Goal: Information Seeking & Learning: Get advice/opinions

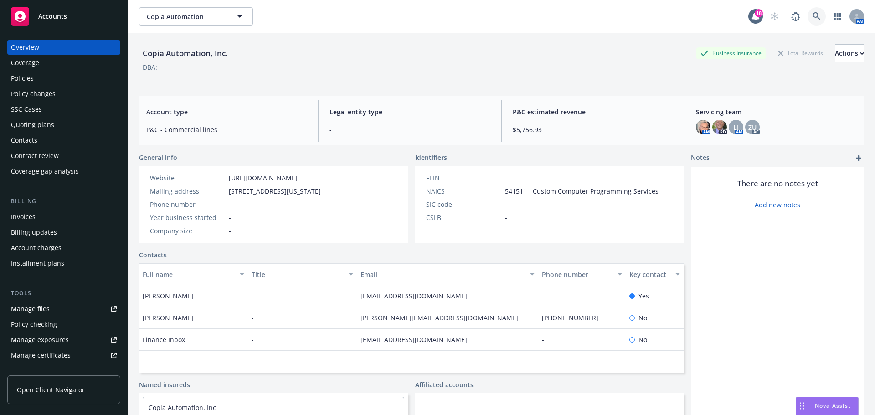
click at [813, 19] on icon at bounding box center [817, 16] width 8 height 8
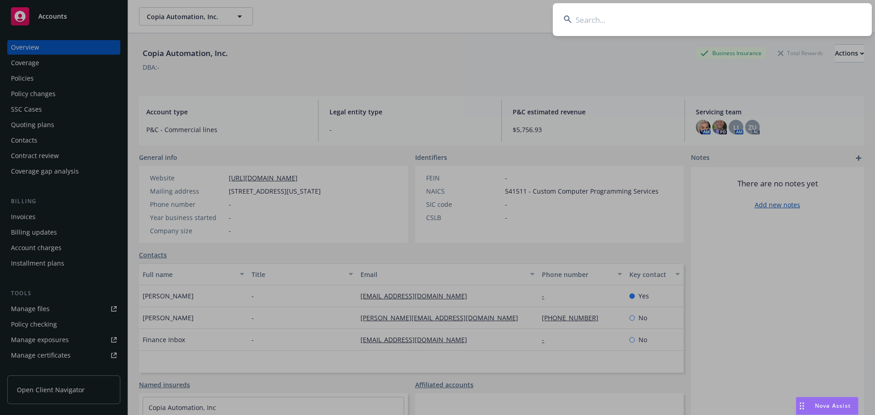
scroll to position [149, 0]
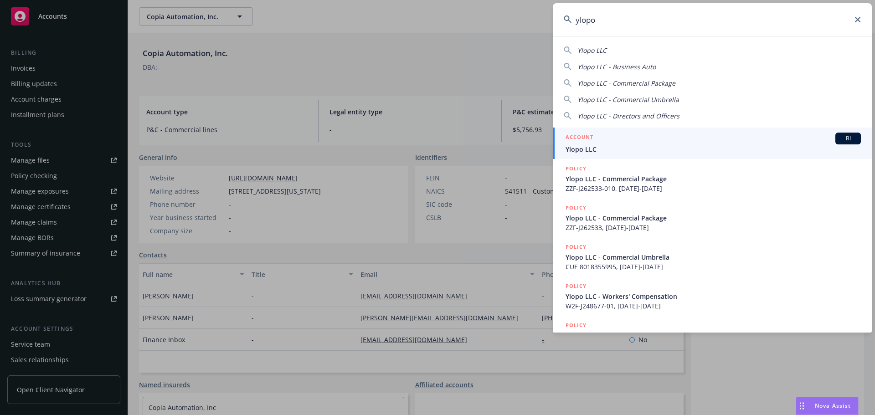
type input "ylopo"
click at [602, 151] on span "Ylopo LLC" at bounding box center [713, 150] width 295 height 10
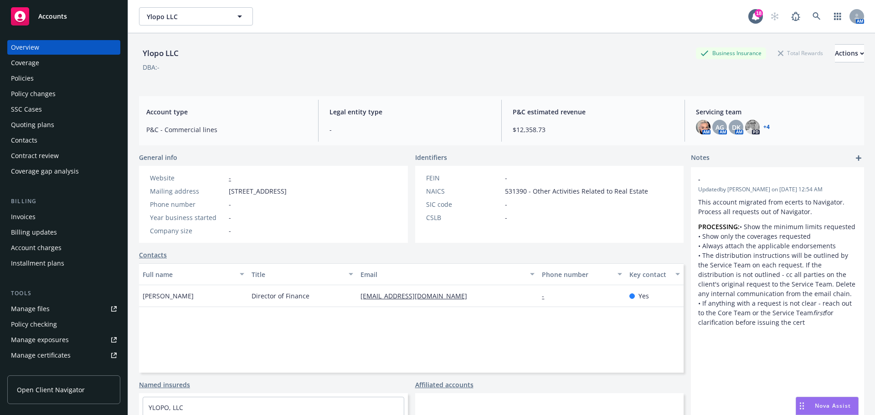
click at [46, 83] on div "Policies" at bounding box center [64, 78] width 106 height 15
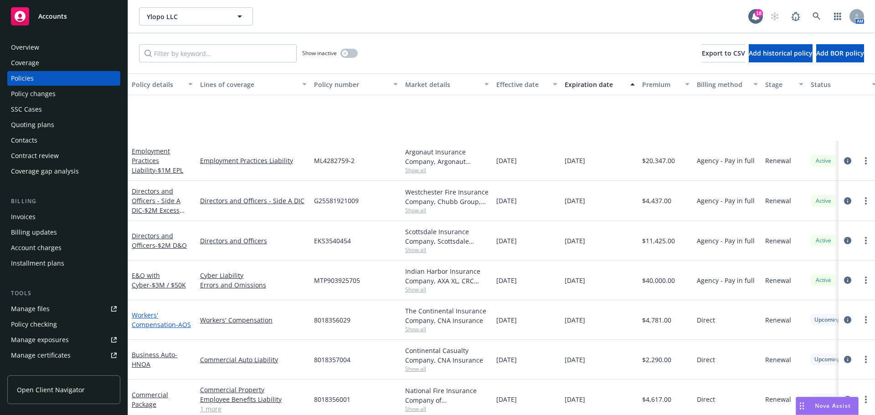
scroll to position [228, 0]
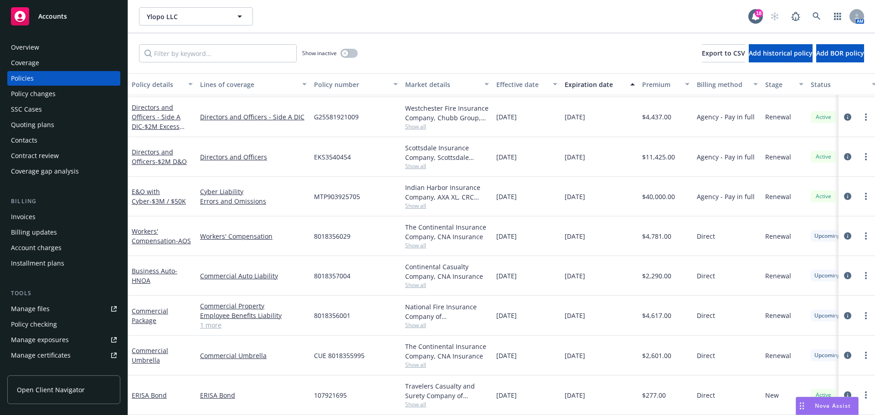
click at [412, 202] on span "Show all" at bounding box center [447, 206] width 84 height 8
click at [433, 43] on div "Show inactive Export to CSV Add historical policy Add BOR policy" at bounding box center [501, 53] width 747 height 40
click at [832, 402] on div "Nova Assist" at bounding box center [828, 406] width 62 height 17
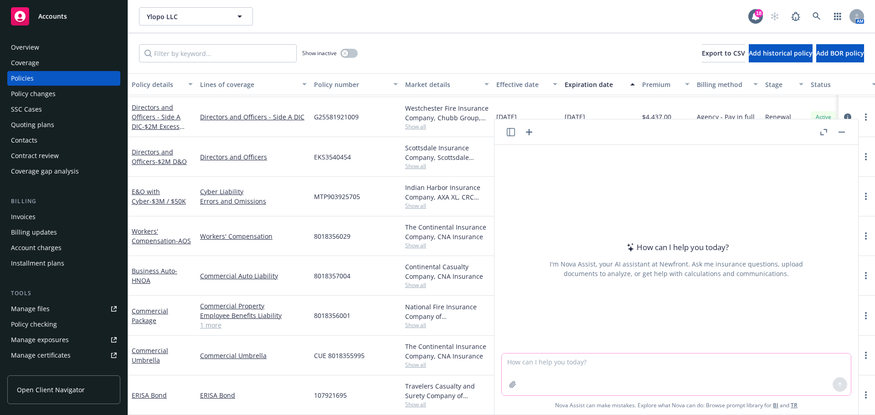
click at [544, 356] on textarea at bounding box center [676, 375] width 349 height 42
type textarea "h"
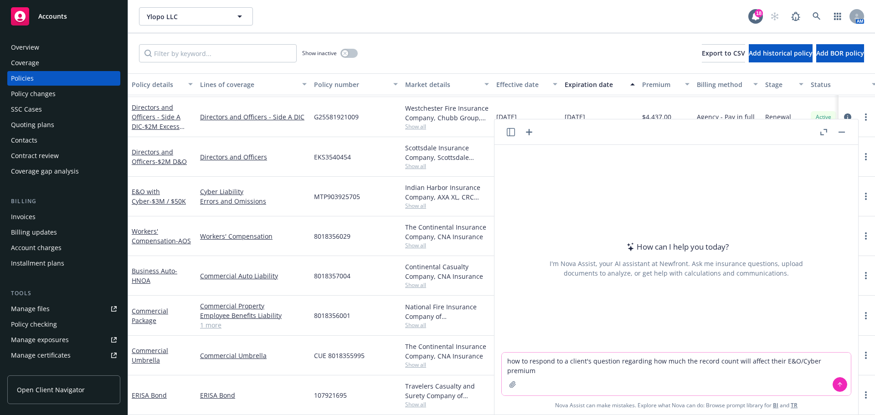
type textarea "how to respond to a client's question regarding how much the record count will …"
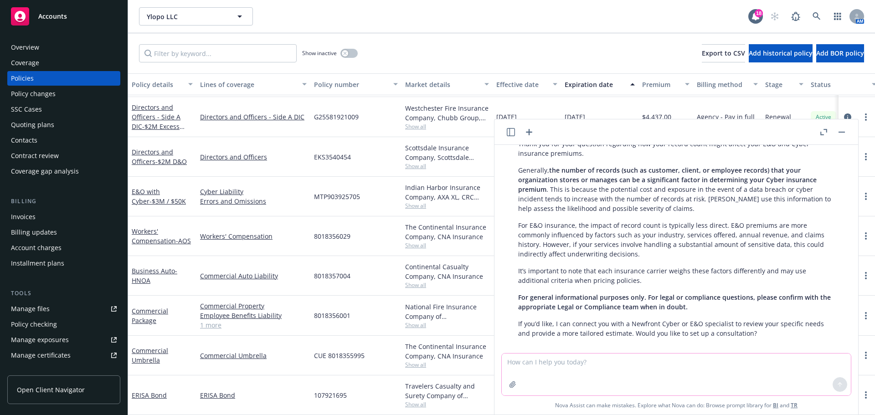
scroll to position [99, 0]
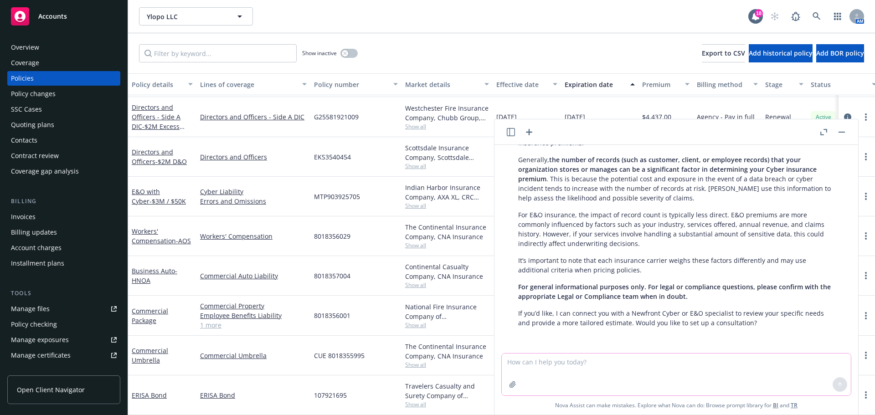
click at [603, 361] on textarea at bounding box center [676, 375] width 349 height 42
type textarea "Does the type of PII have an affect on how much it changes Cyber pricing"
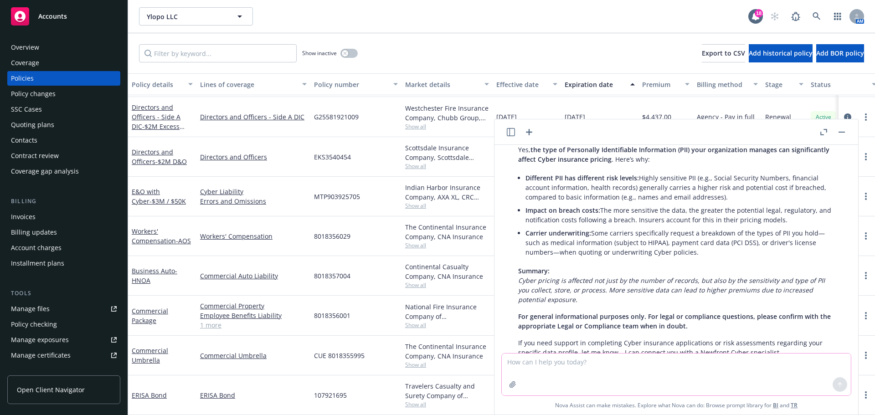
scroll to position [312, 0]
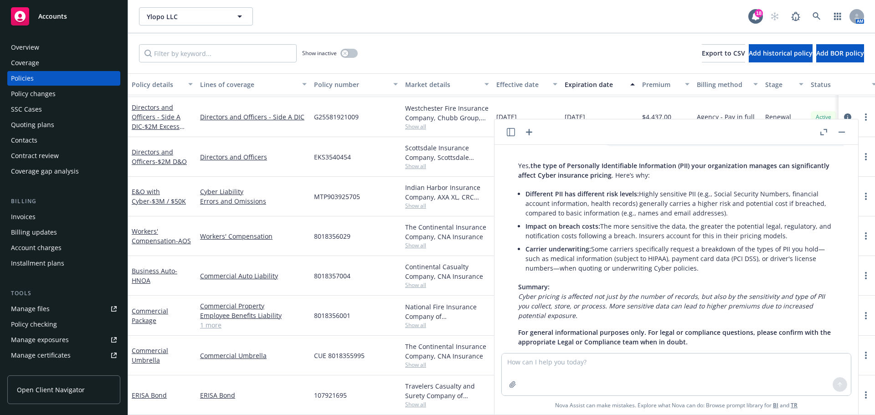
click at [844, 135] on button "button" at bounding box center [842, 132] width 11 height 11
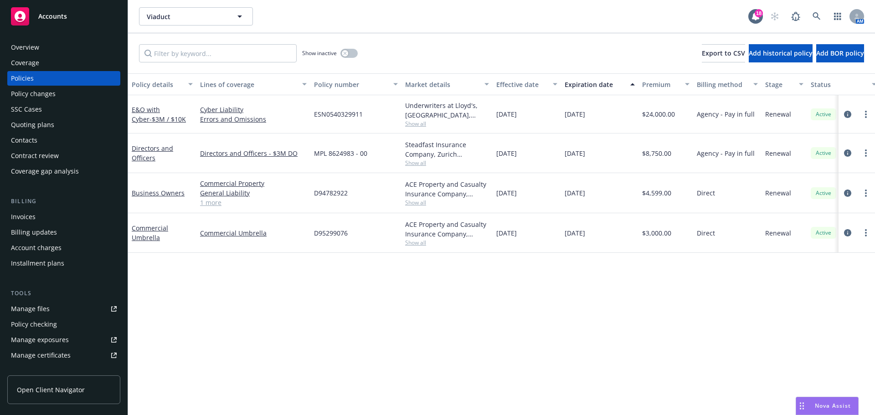
click at [847, 407] on span "Nova Assist" at bounding box center [833, 406] width 36 height 8
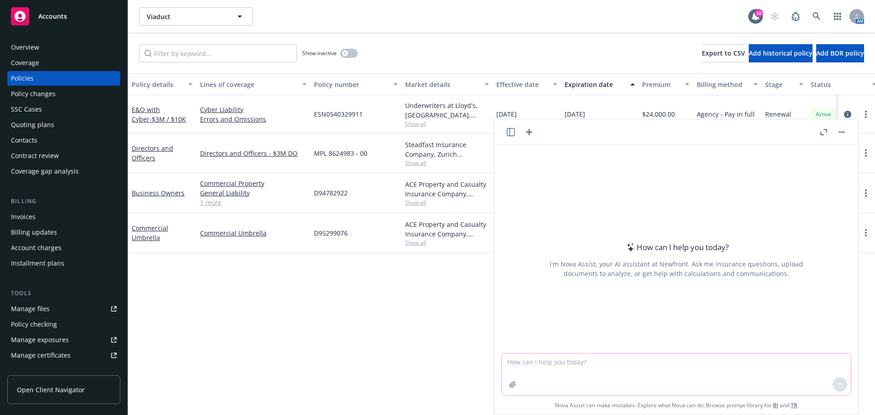
click at [613, 357] on textarea at bounding box center [676, 375] width 349 height 42
type textarea "what is PII"
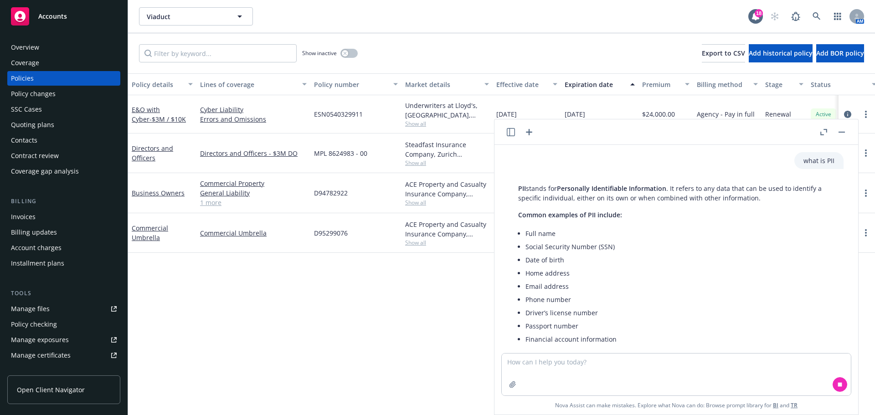
click at [535, 238] on li "Full name" at bounding box center [680, 233] width 309 height 13
click at [530, 236] on li "Full name" at bounding box center [680, 233] width 309 height 13
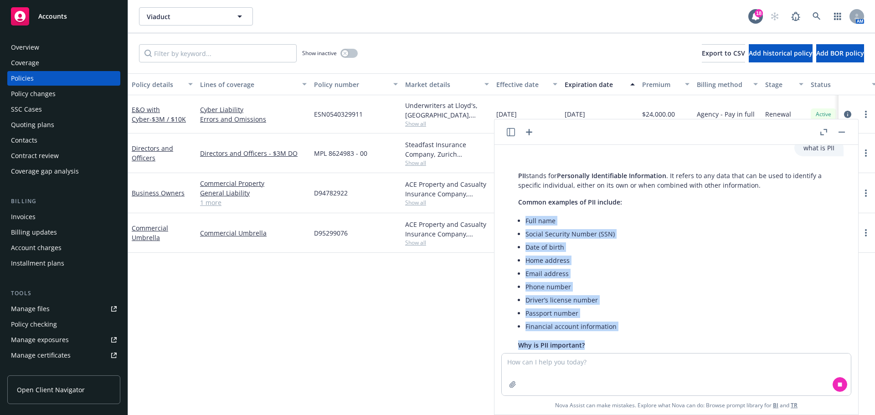
scroll to position [16, 0]
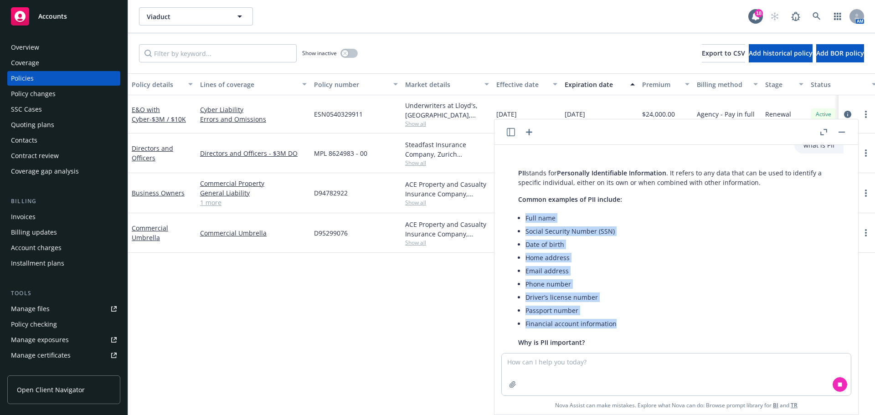
drag, startPoint x: 525, startPoint y: 234, endPoint x: 615, endPoint y: 325, distance: 127.4
click at [615, 325] on div "PII stands for Personally Identifiable Information . It refers to any data that…" at bounding box center [676, 304] width 335 height 279
copy ul "Full name Social Security Number (SSN) Date of birth Home address Email address…"
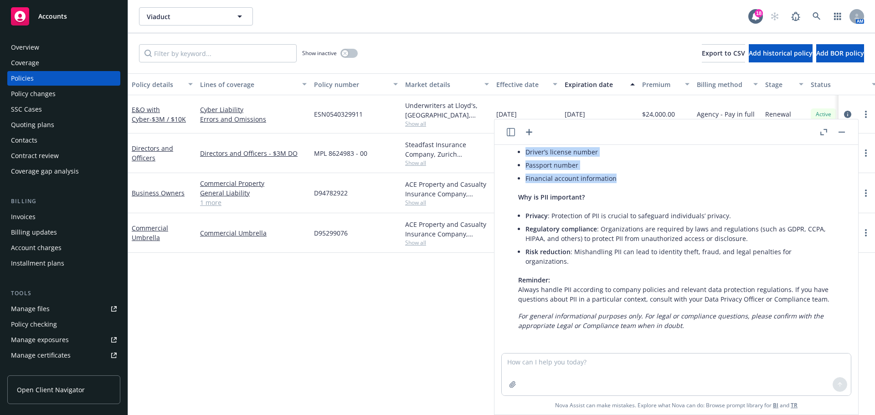
scroll to position [164, 0]
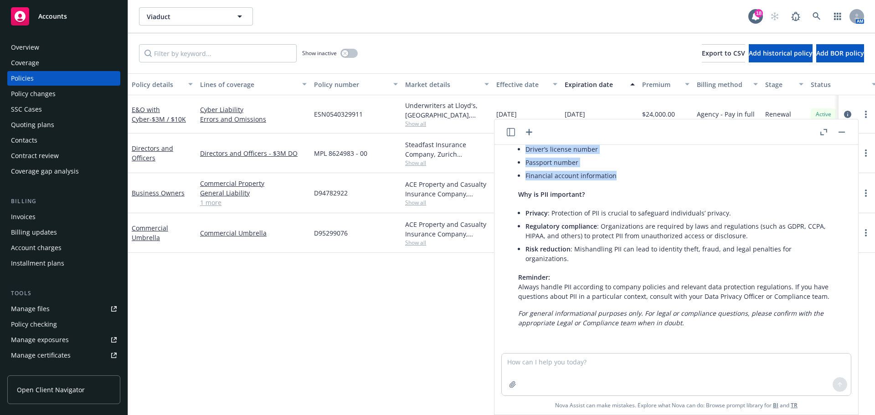
click at [840, 137] on button "button" at bounding box center [842, 132] width 11 height 11
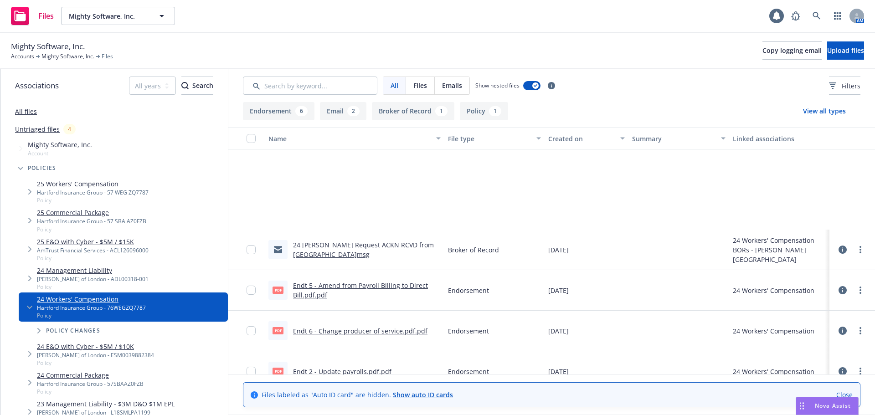
scroll to position [137, 0]
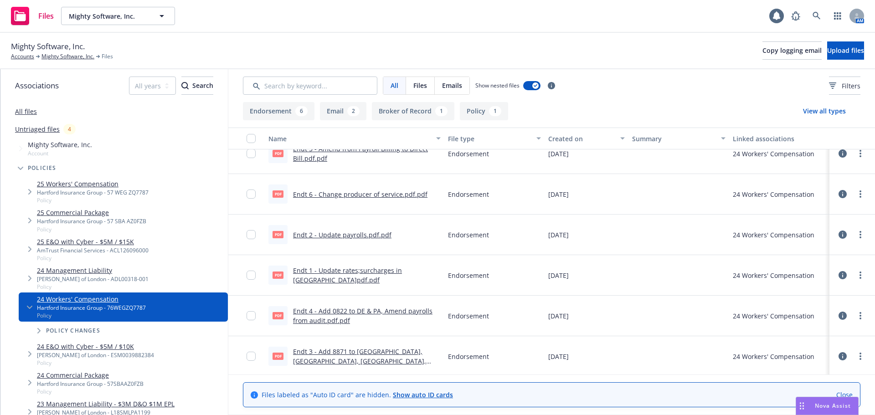
click at [335, 275] on link "Endt 1 - Update rates;surcharges in MA.pdf.pdf" at bounding box center [347, 275] width 109 height 18
click at [336, 233] on link "Endt 2 - Update payrolls.pdf.pdf" at bounding box center [342, 235] width 98 height 9
click at [336, 348] on link "Endt 3 - Add 8871 to GA, KY, NM, CT, FL - Add OH, WA - Revise AOS Payrolls.pdf.…" at bounding box center [360, 370] width 135 height 47
click at [338, 311] on link "Endt 4 - Add 0822 to DE & PA, Amend payrolls from audit.pdf.pdf" at bounding box center [363, 316] width 140 height 18
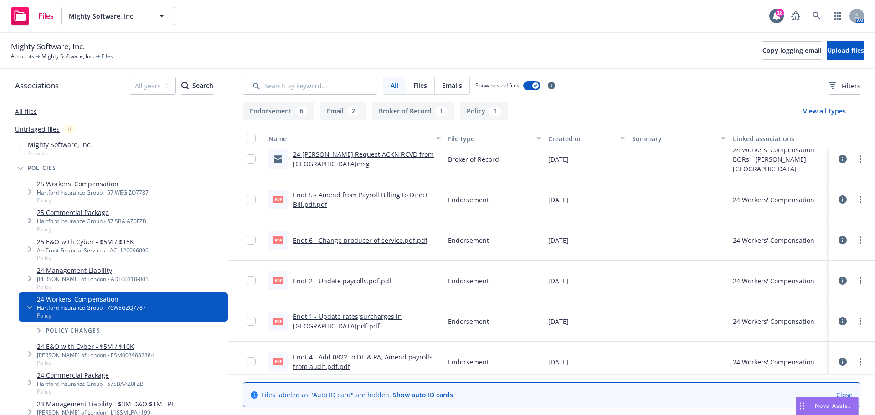
click at [306, 204] on link "Endt 5 - Amend from Payroll Billing to Direct Bill.pdf.pdf" at bounding box center [360, 200] width 135 height 18
click at [63, 59] on link "Mighty Software, Inc." at bounding box center [67, 56] width 53 height 8
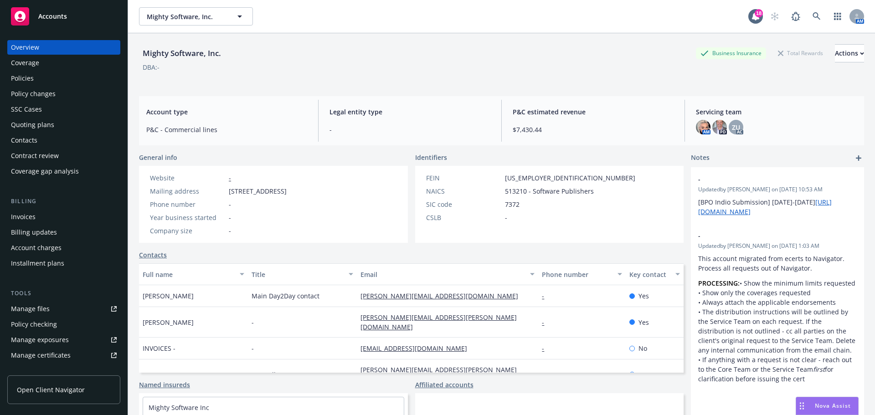
click at [843, 402] on span "Nova Assist" at bounding box center [833, 406] width 36 height 8
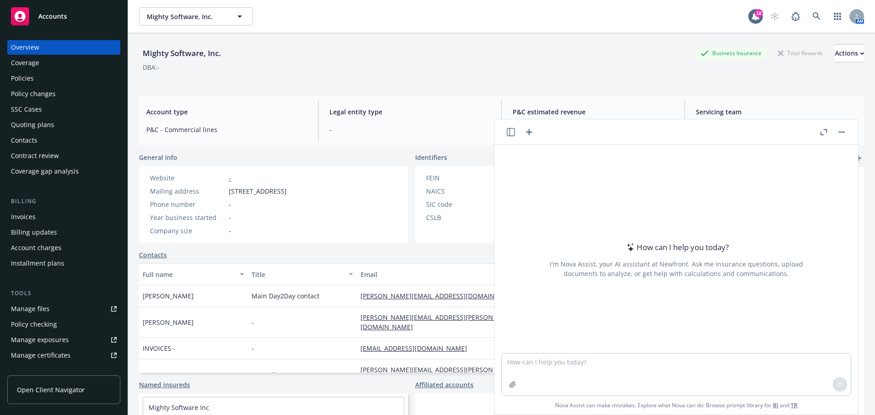
click at [796, 397] on button "Nova Assist" at bounding box center [827, 406] width 63 height 18
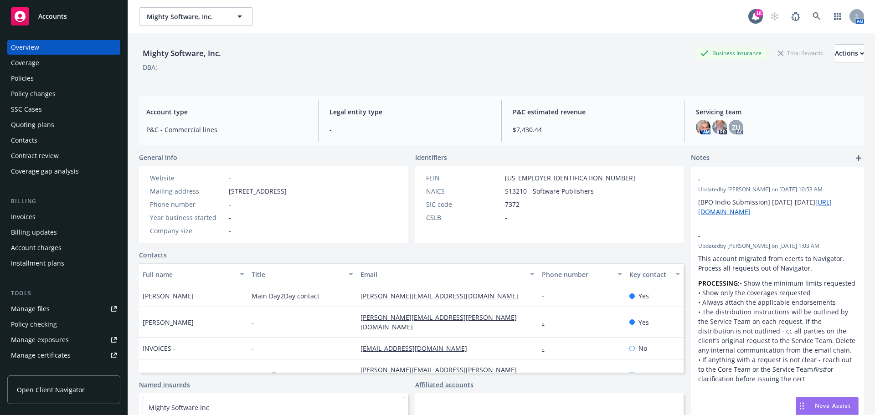
click at [843, 402] on span "Nova Assist" at bounding box center [833, 406] width 36 height 8
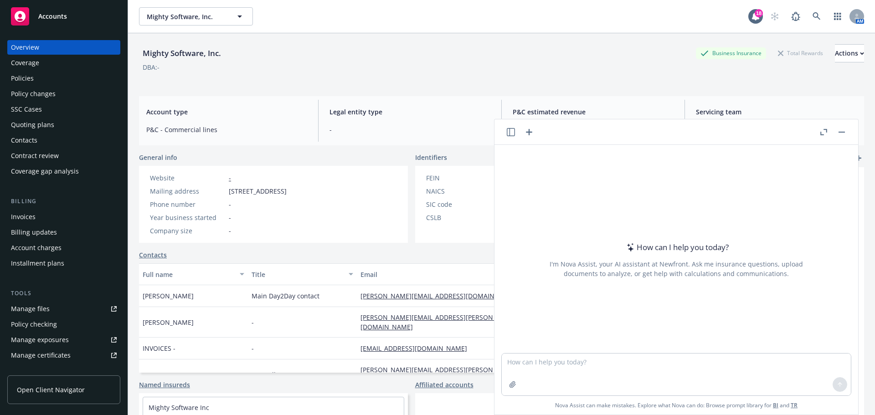
click at [796, 397] on button "Nova Assist" at bounding box center [827, 406] width 63 height 18
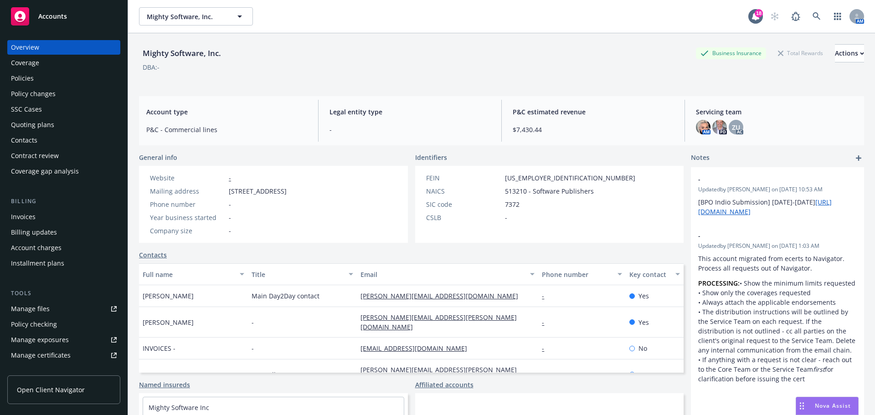
click at [843, 402] on span "Nova Assist" at bounding box center [833, 406] width 36 height 8
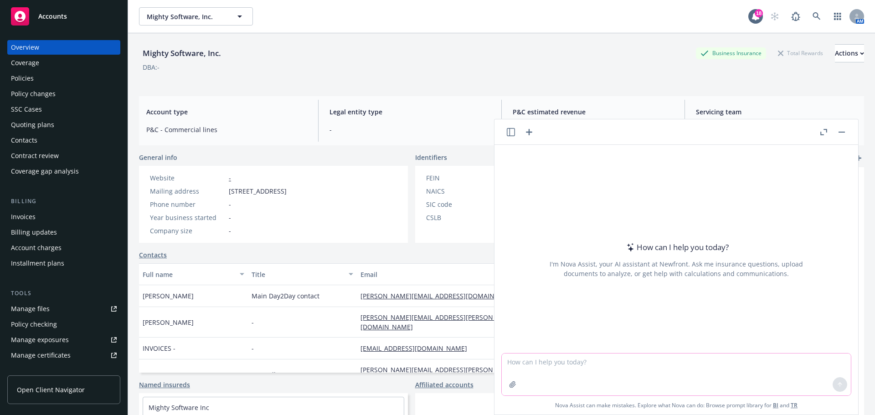
click at [749, 362] on textarea at bounding box center [676, 375] width 349 height 42
type textarea "h"
type textarea "o"
type textarea "t"
type textarea "how to start a proposal delivery email that's coming later than expected?"
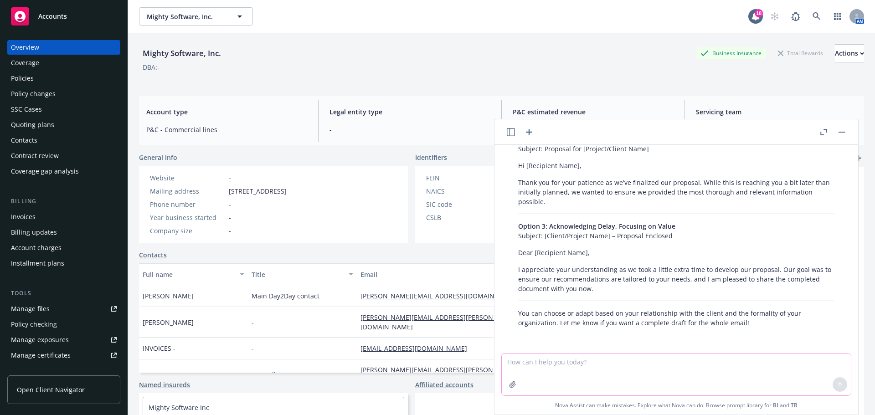
scroll to position [115, 0]
